Goal: Entertainment & Leisure: Consume media (video, audio)

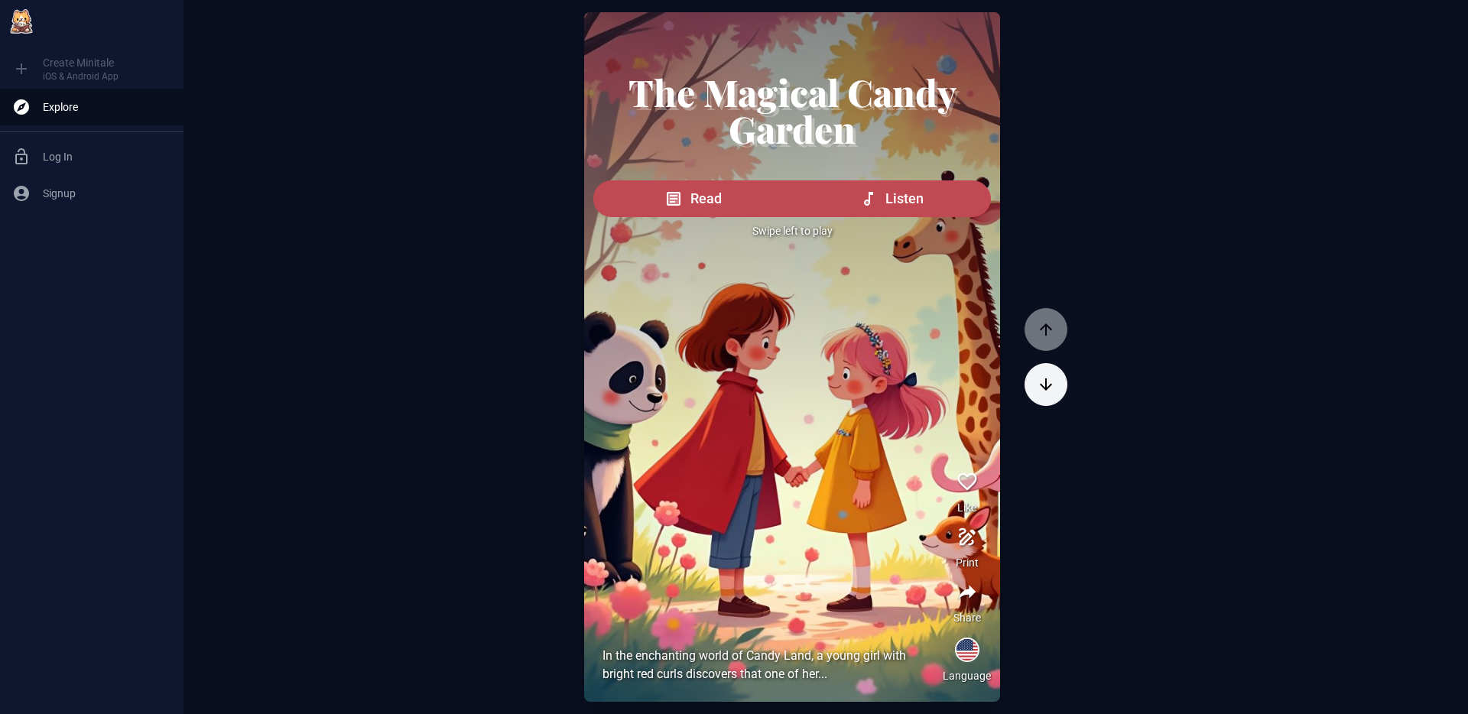
drag, startPoint x: 1048, startPoint y: 250, endPoint x: 700, endPoint y: 102, distance: 378.0
click at [700, 102] on div "The Magical Candy Garden Read Listen Swipe left to play In the enchanting world…" at bounding box center [826, 357] width 1285 height 690
click at [1065, 387] on div "The Magical Candy Garden Read Listen Swipe left to play In the enchanting world…" at bounding box center [826, 357] width 1285 height 690
click at [1053, 389] on div at bounding box center [1046, 357] width 43 height 690
click at [1039, 389] on icon "button" at bounding box center [1046, 384] width 18 height 18
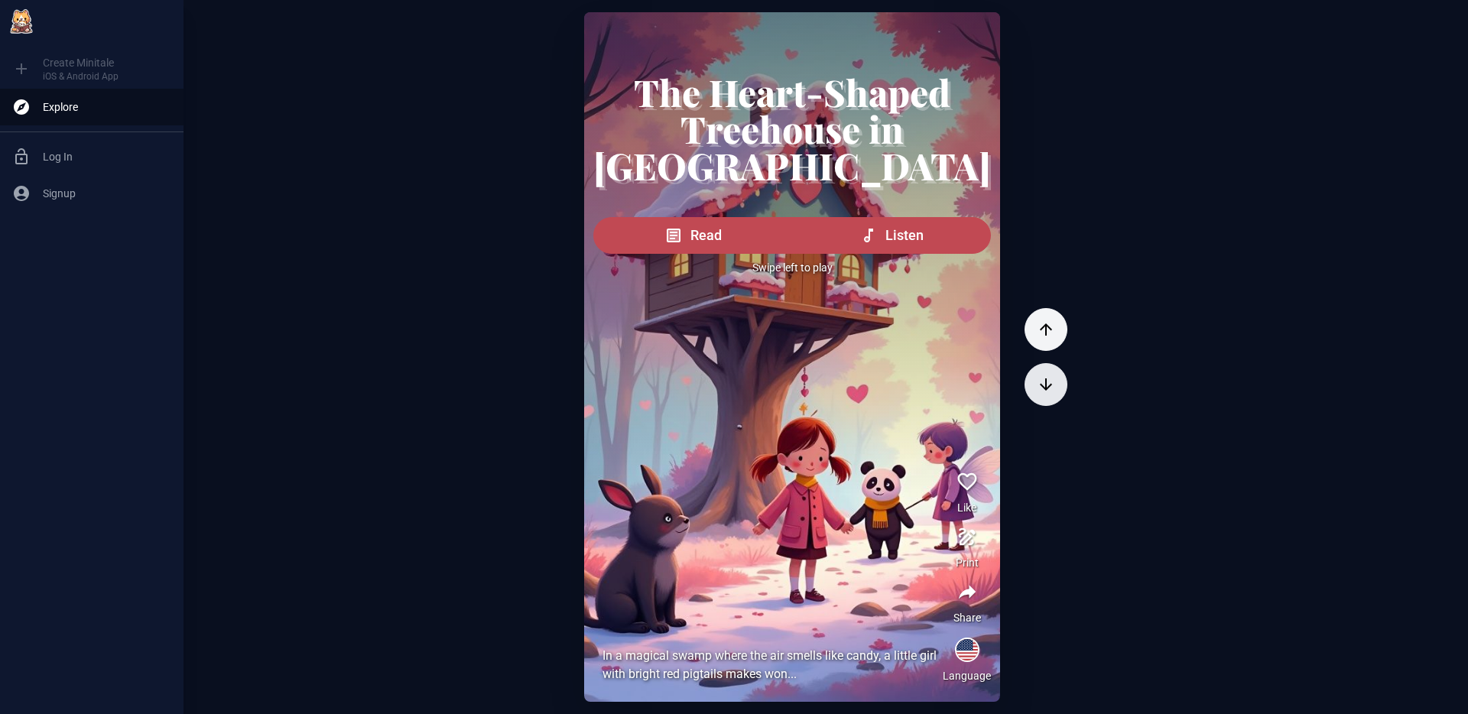
click at [1039, 389] on icon "button" at bounding box center [1046, 384] width 18 height 18
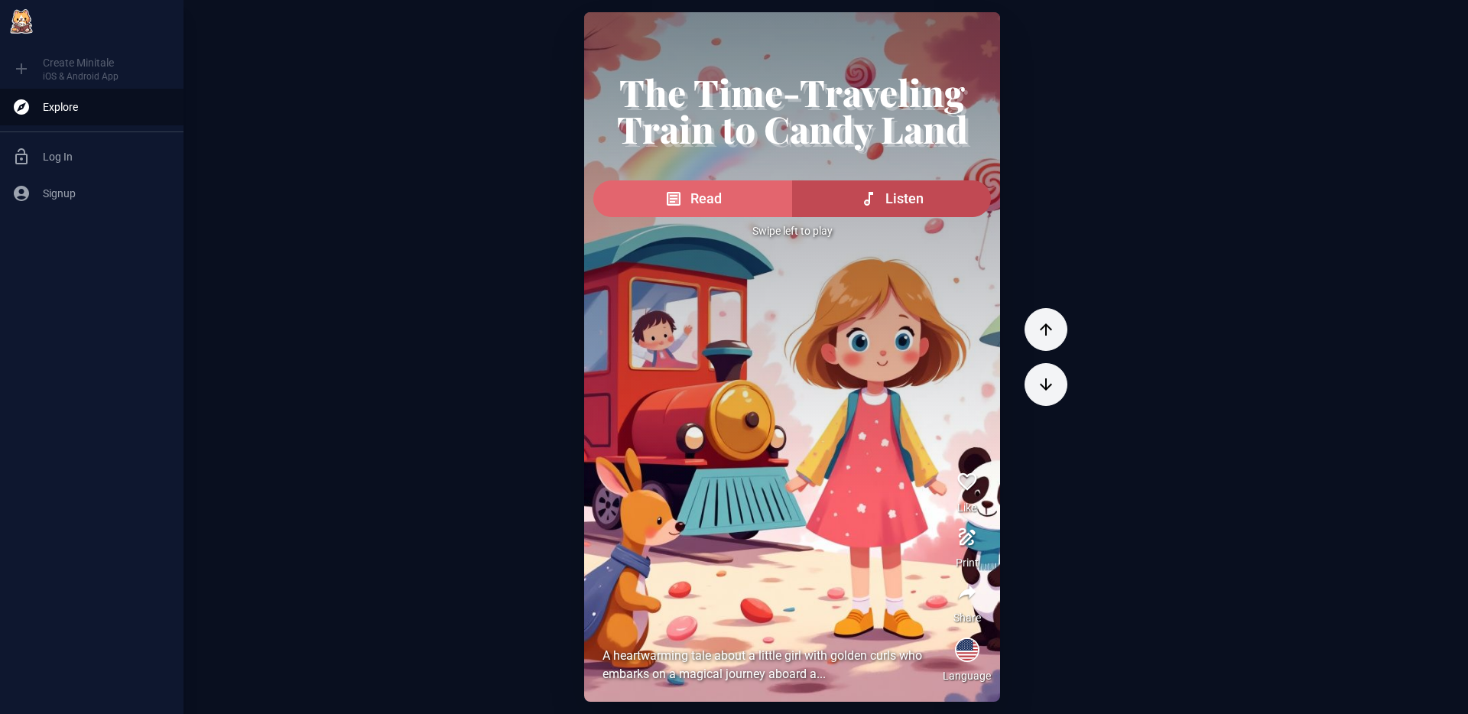
click at [695, 198] on button "Read" at bounding box center [692, 198] width 199 height 37
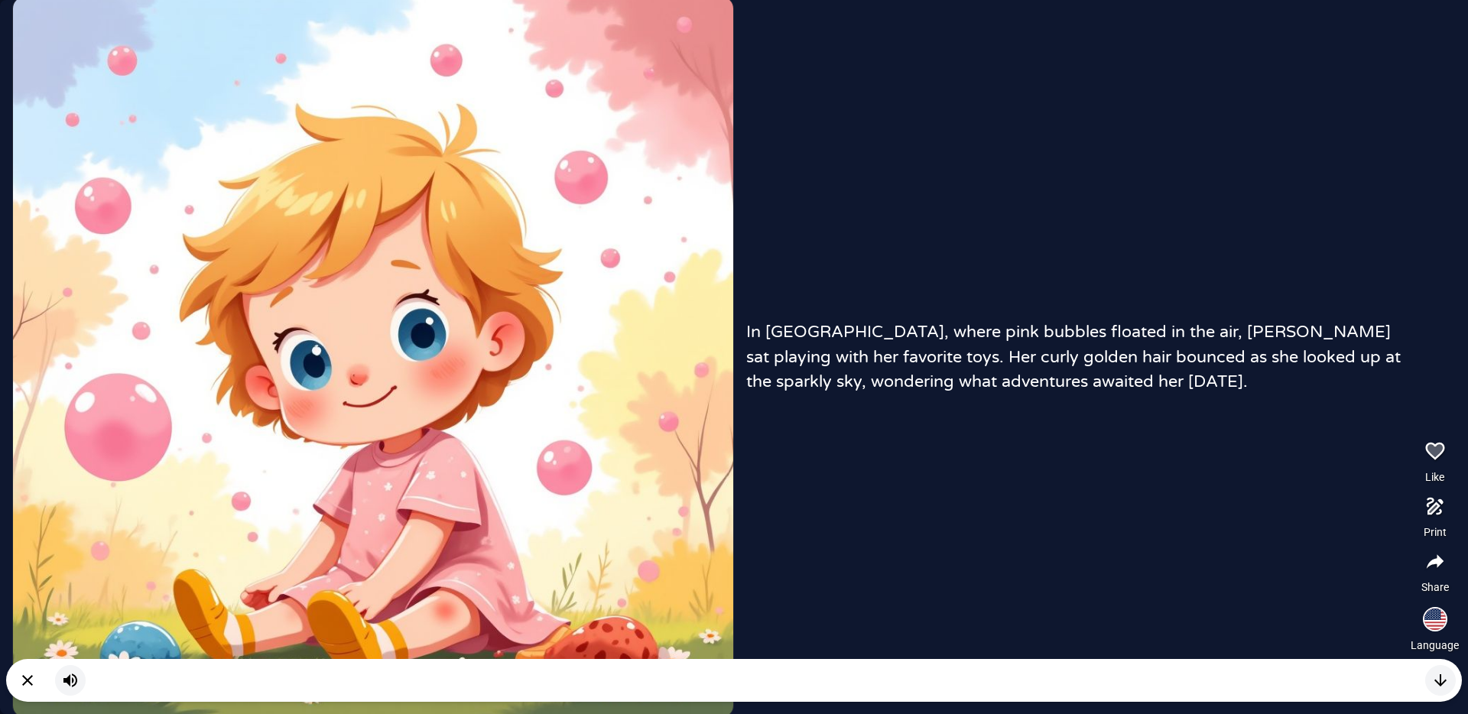
click at [203, 109] on picture at bounding box center [373, 357] width 720 height 720
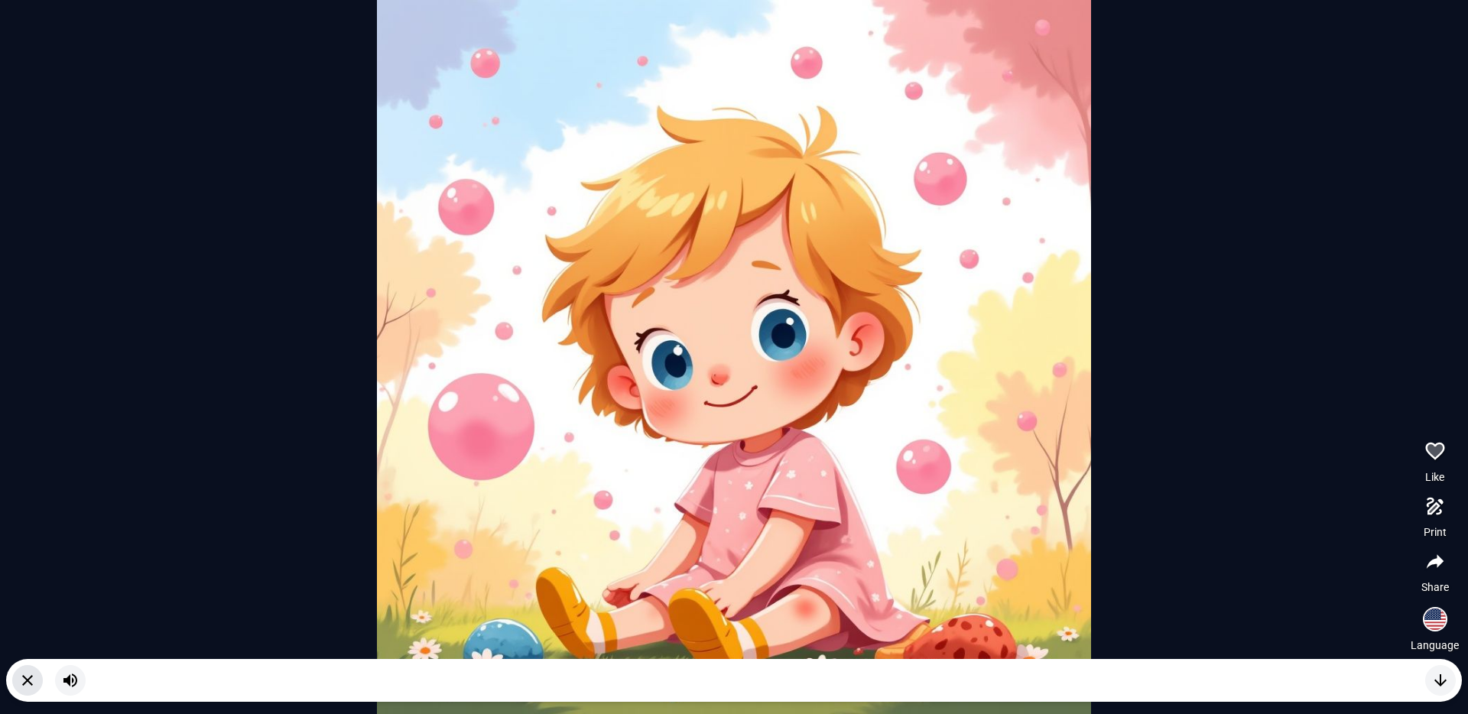
click at [31, 683] on icon "button" at bounding box center [27, 680] width 18 height 18
